Goal: Task Accomplishment & Management: Manage account settings

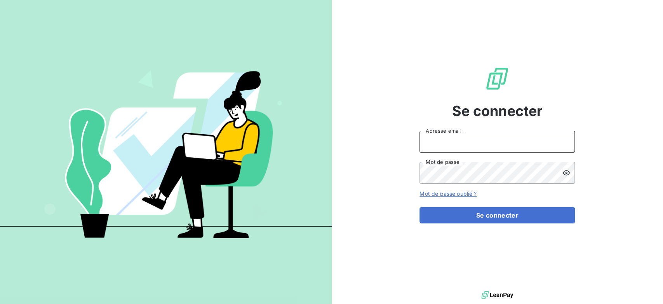
click at [472, 141] on input "Adresse email" at bounding box center [497, 142] width 155 height 22
type input "[PERSON_NAME][EMAIL_ADDRESS][DOMAIN_NAME]"
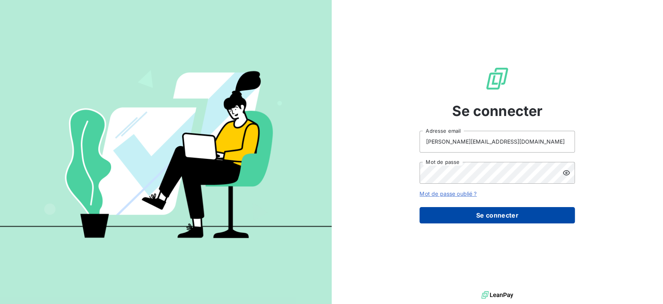
click at [495, 214] on button "Se connecter" at bounding box center [497, 215] width 155 height 16
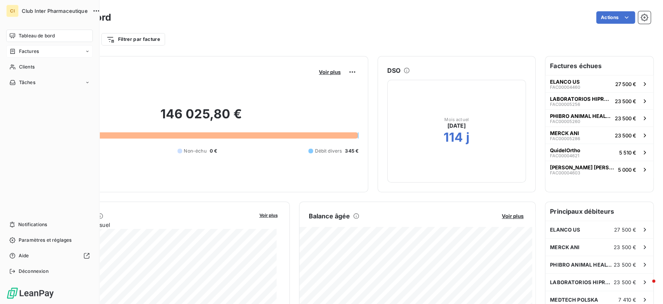
click at [30, 52] on span "Factures" at bounding box center [29, 51] width 20 height 7
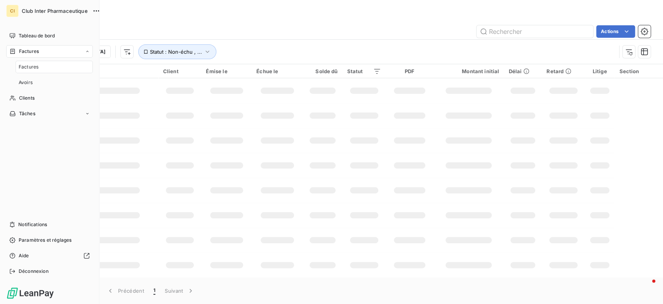
click at [29, 67] on span "Factures" at bounding box center [29, 66] width 20 height 7
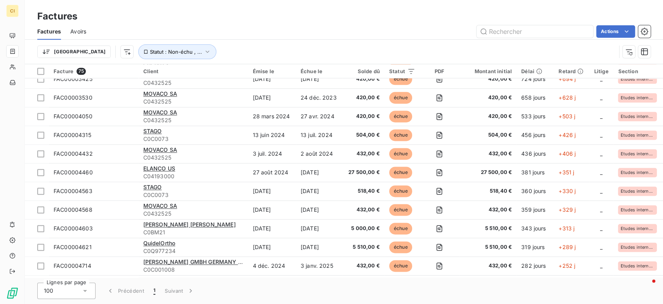
scroll to position [682, 0]
